Goal: Task Accomplishment & Management: Manage account settings

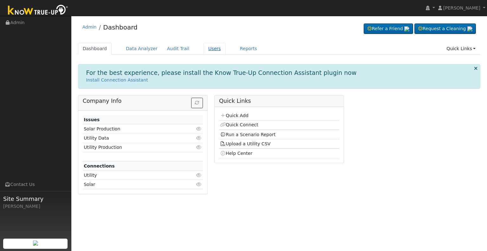
click at [207, 48] on link "Users" at bounding box center [215, 49] width 22 height 12
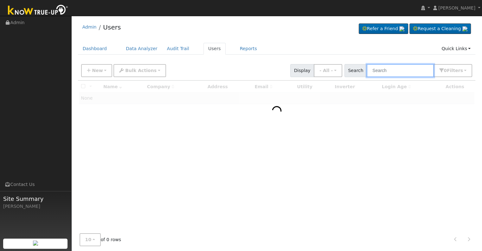
click at [394, 72] on input "text" at bounding box center [400, 70] width 67 height 13
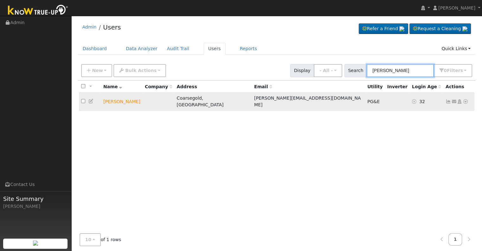
type input "[PERSON_NAME]"
click at [466, 99] on icon at bounding box center [466, 101] width 6 height 4
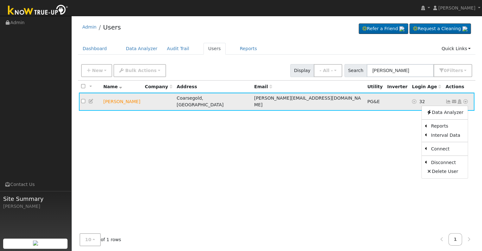
click at [450, 99] on icon at bounding box center [449, 101] width 6 height 4
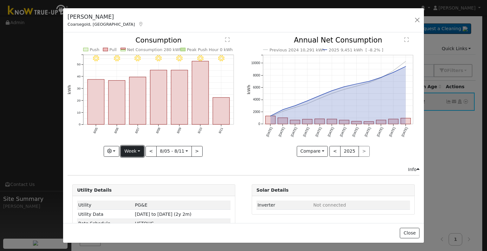
click at [138, 151] on button "Week" at bounding box center [132, 151] width 23 height 11
click at [140, 180] on link "Month" at bounding box center [143, 181] width 44 height 9
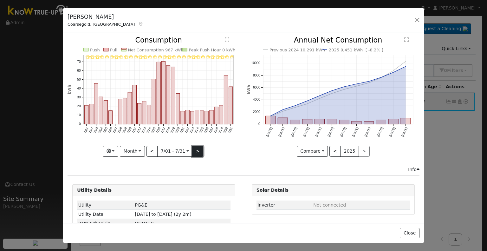
click at [196, 149] on button ">" at bounding box center [197, 151] width 11 height 11
type input "[DATE]"
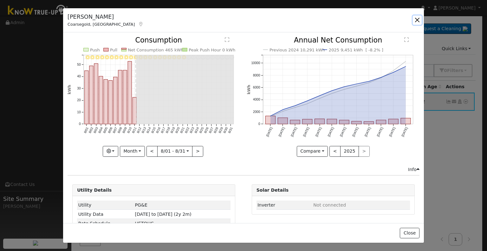
click at [419, 19] on button "button" at bounding box center [417, 20] width 9 height 9
